Goal: Task Accomplishment & Management: Manage account settings

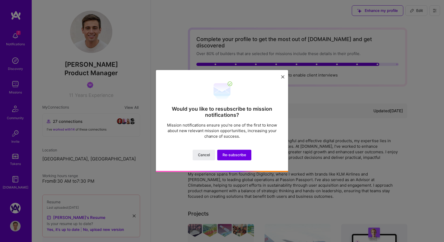
click at [279, 84] on div "Would you like to resubscribe to mission notifications? Mission notifications e…" at bounding box center [222, 120] width 132 height 101
click at [284, 75] on icon at bounding box center [282, 76] width 3 height 3
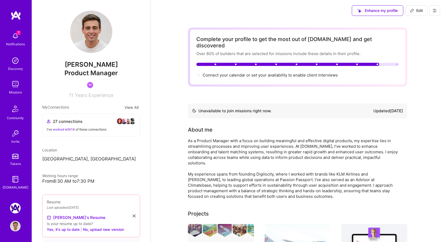
click at [436, 13] on button at bounding box center [434, 10] width 11 height 11
click at [424, 20] on button "Settings" at bounding box center [420, 22] width 40 height 13
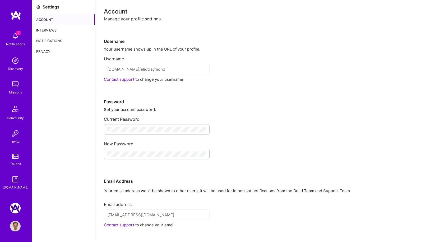
click at [52, 38] on div "Notifications" at bounding box center [63, 40] width 63 height 11
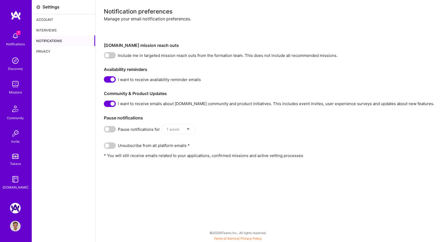
click at [110, 54] on span at bounding box center [110, 55] width 12 height 6
click at [105, 56] on input "checkbox" at bounding box center [105, 56] width 0 height 0
click at [110, 54] on span at bounding box center [110, 55] width 12 height 6
click at [105, 56] on input "checkbox" at bounding box center [105, 56] width 0 height 0
click at [110, 54] on span at bounding box center [110, 55] width 12 height 6
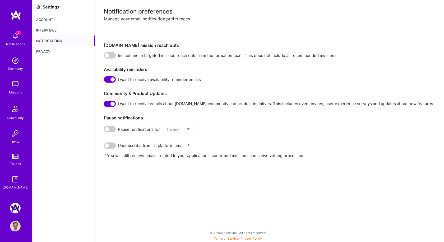
click at [105, 56] on input "checkbox" at bounding box center [105, 56] width 0 height 0
click at [17, 221] on img at bounding box center [15, 225] width 11 height 11
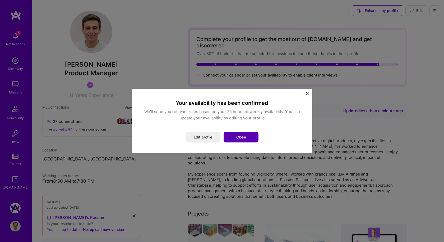
click at [239, 137] on button "Close" at bounding box center [241, 137] width 35 height 11
click at [307, 92] on img "Close" at bounding box center [307, 93] width 3 height 3
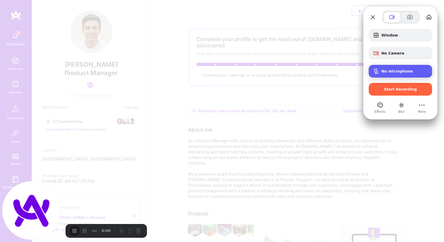
click at [384, 74] on div "No microphone" at bounding box center [400, 71] width 63 height 13
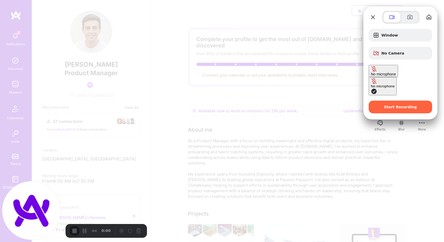
click at [322, 18] on div at bounding box center [222, 121] width 444 height 242
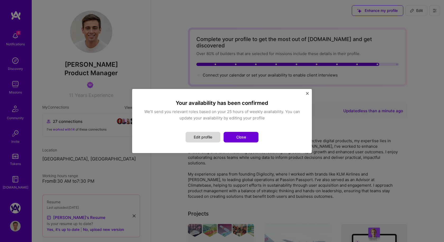
click at [204, 137] on button "Edit profile" at bounding box center [203, 137] width 35 height 11
select select "US"
select select "Right Now"
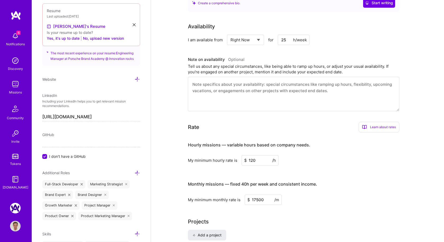
scroll to position [226, 0]
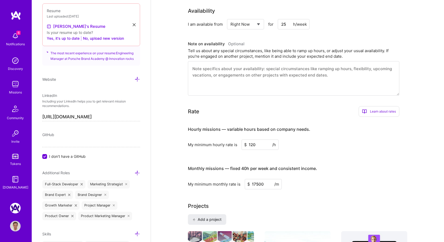
click at [257, 17] on select "Select... Right Now Future Date Not Available" at bounding box center [245, 23] width 30 height 13
click at [272, 63] on textarea at bounding box center [293, 78] width 211 height 34
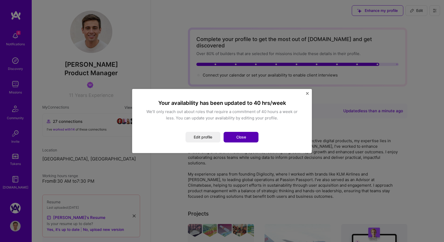
click at [240, 136] on button "Close" at bounding box center [241, 137] width 35 height 11
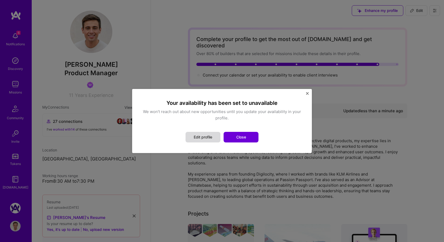
click at [204, 137] on button "Edit profile" at bounding box center [203, 137] width 35 height 11
select select "US"
select select "Not Available"
select select "1 Month"
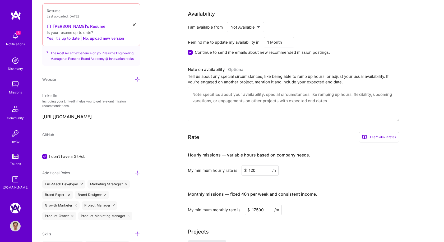
scroll to position [226, 0]
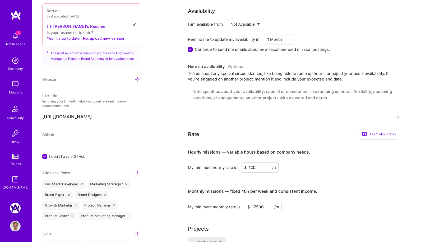
click at [248, 18] on select "Select... Right Now Future Date Not Available" at bounding box center [245, 23] width 30 height 13
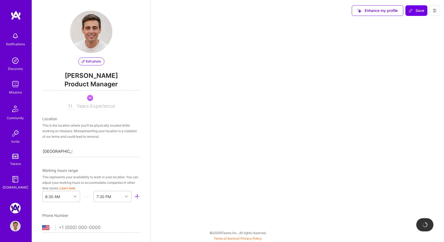
select select "US"
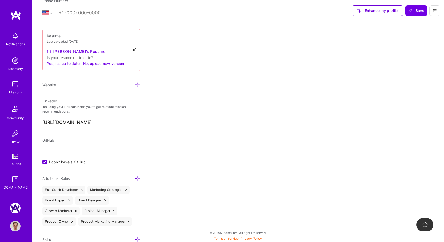
select select "Not Available"
select select "1 Month"
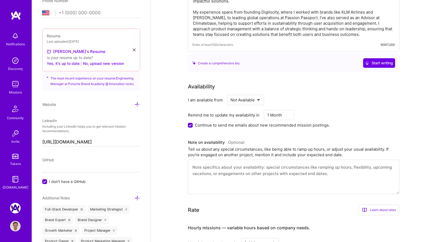
scroll to position [156, 0]
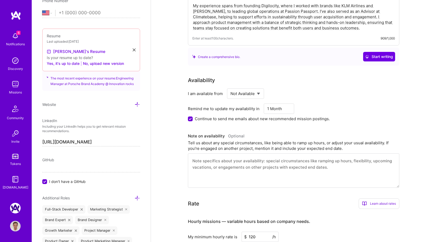
click at [246, 87] on select "Select... Right Now Future Date Not Available" at bounding box center [245, 93] width 30 height 13
select select "Future Date"
click at [230, 87] on select "Select... Right Now Future Date Not Available" at bounding box center [245, 93] width 30 height 13
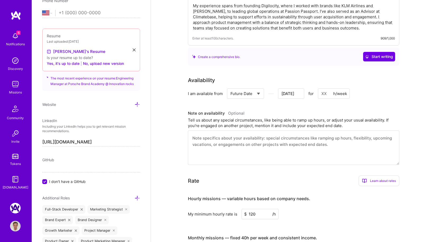
click at [244, 87] on select "Select... Right Now Future Date Not Available" at bounding box center [245, 93] width 30 height 13
